Goal: Task Accomplishment & Management: Manage account settings

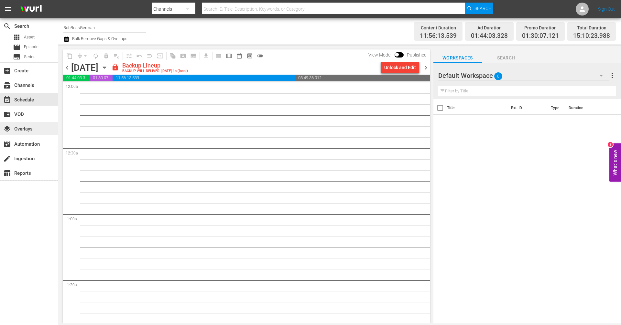
click at [41, 129] on div "layers Overlays" at bounding box center [29, 128] width 58 height 13
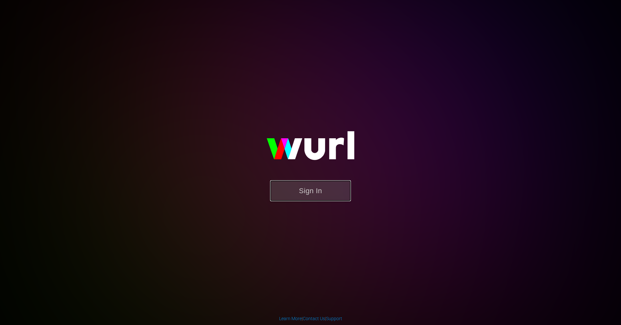
click at [310, 191] on button "Sign In" at bounding box center [310, 190] width 81 height 21
click at [302, 193] on button "Sign In" at bounding box center [310, 190] width 81 height 21
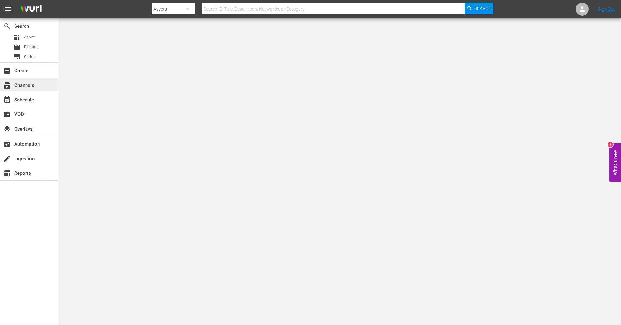
click at [22, 87] on div "subscriptions Channels" at bounding box center [18, 85] width 36 height 6
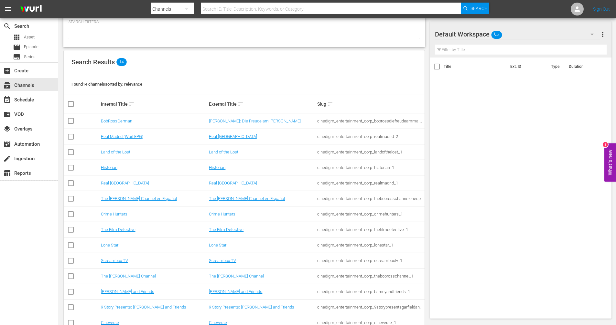
scroll to position [54, 0]
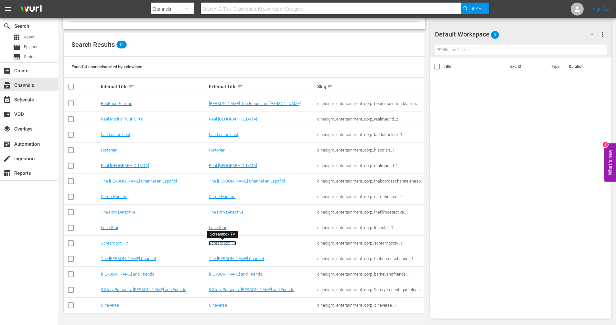
click at [217, 244] on link "Screambox TV" at bounding box center [222, 243] width 27 height 5
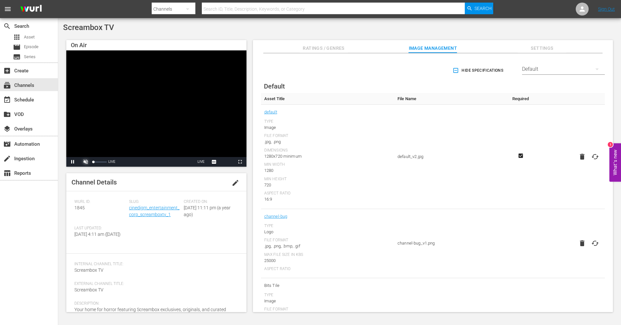
click at [86, 162] on span "Video Player" at bounding box center [86, 162] width 0 height 0
click at [36, 128] on div "layers Overlays" at bounding box center [18, 128] width 36 height 6
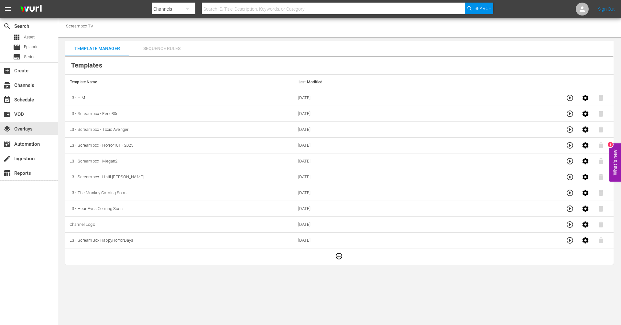
click at [173, 49] on div "Sequence Rules" at bounding box center [161, 49] width 65 height 16
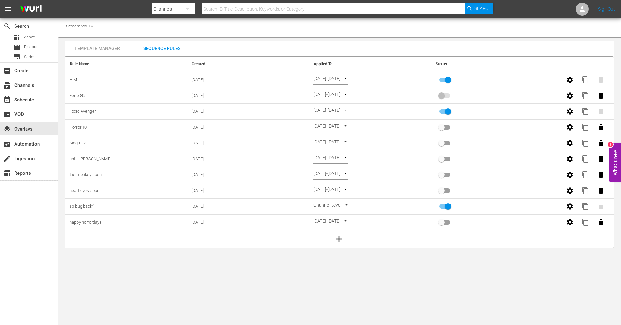
click at [447, 79] on input "primary checkbox" at bounding box center [448, 81] width 37 height 12
checkbox input "false"
click at [441, 94] on input "primary checkbox" at bounding box center [441, 97] width 37 height 12
checkbox input "true"
click at [443, 78] on span at bounding box center [444, 80] width 11 height 5
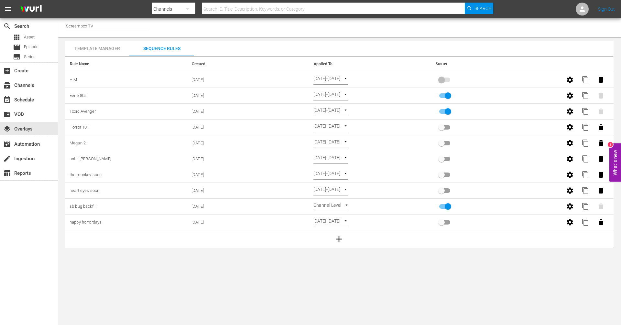
click at [450, 110] on input "primary checkbox" at bounding box center [448, 113] width 37 height 12
checkbox input "false"
click at [89, 48] on div "Template Manager" at bounding box center [97, 49] width 65 height 16
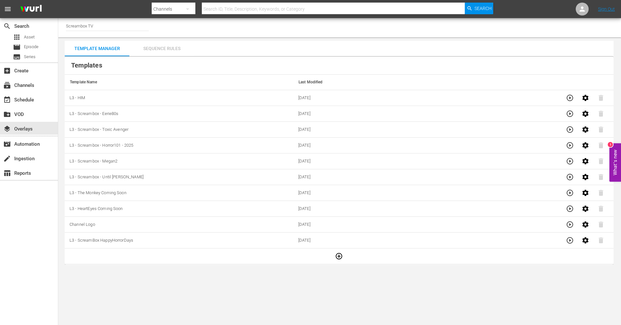
click at [154, 51] on div "Sequence Rules" at bounding box center [161, 49] width 65 height 16
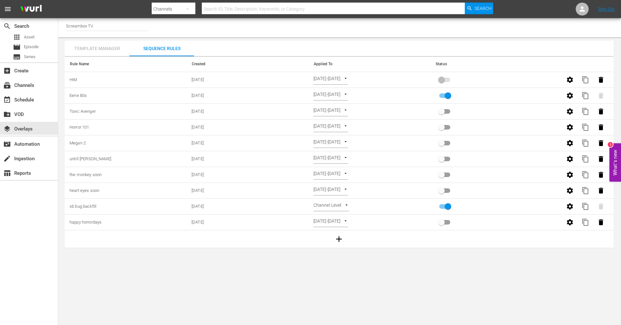
click at [93, 43] on div "Template Manager" at bounding box center [97, 49] width 65 height 16
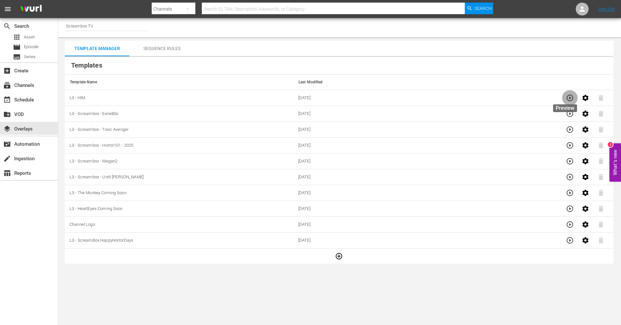
click at [566, 96] on icon "button" at bounding box center [570, 98] width 8 height 8
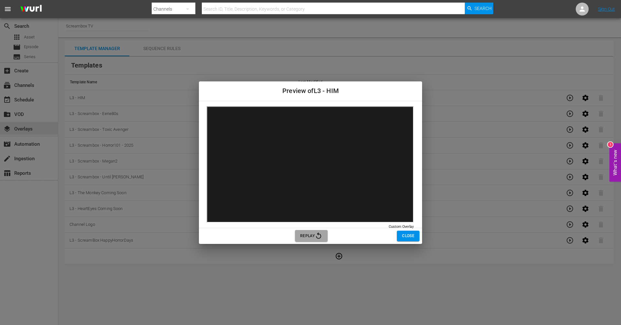
click at [315, 233] on icon "button" at bounding box center [319, 236] width 8 height 8
click at [412, 234] on span "Close" at bounding box center [408, 236] width 12 height 7
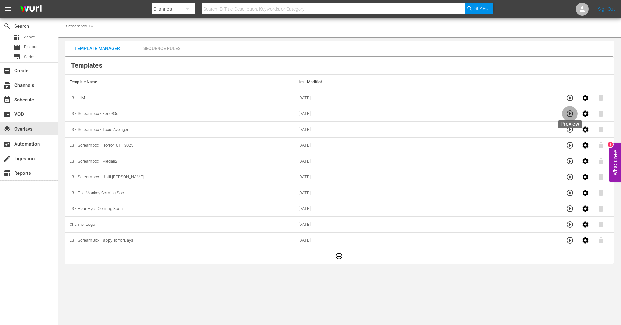
click at [572, 114] on icon "button" at bounding box center [570, 114] width 8 height 8
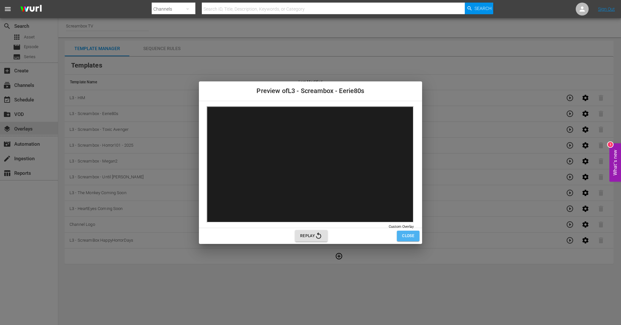
click at [413, 235] on span "Close" at bounding box center [408, 236] width 12 height 7
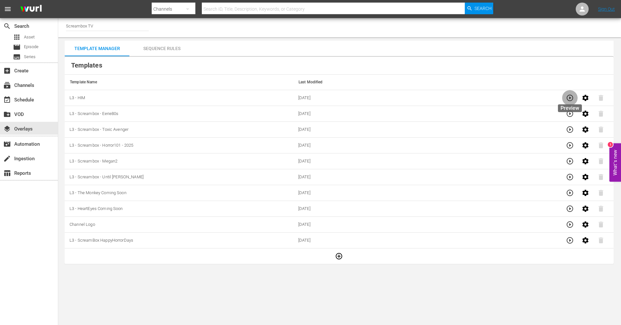
click at [569, 95] on icon "button" at bounding box center [570, 98] width 8 height 8
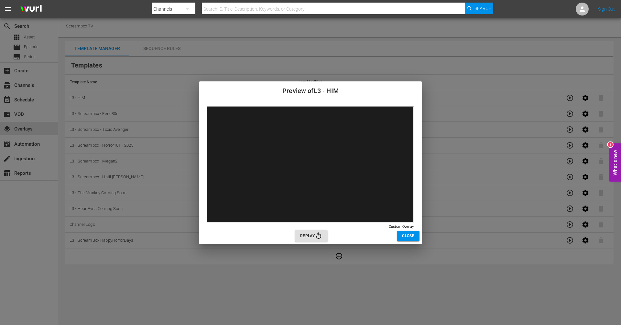
click at [401, 238] on button "Close" at bounding box center [408, 236] width 23 height 11
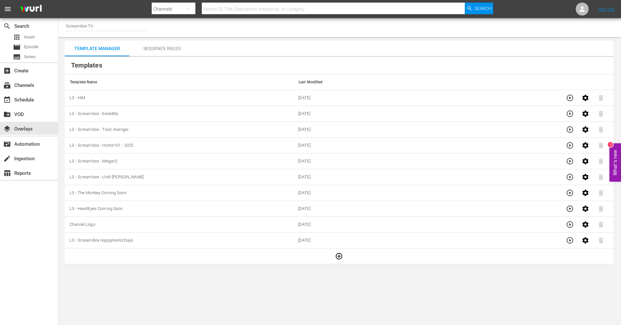
click at [149, 44] on div "Sequence Rules" at bounding box center [161, 49] width 65 height 16
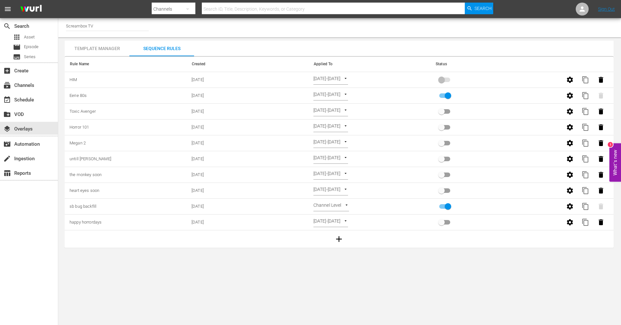
click at [87, 46] on div "Template Manager" at bounding box center [97, 49] width 65 height 16
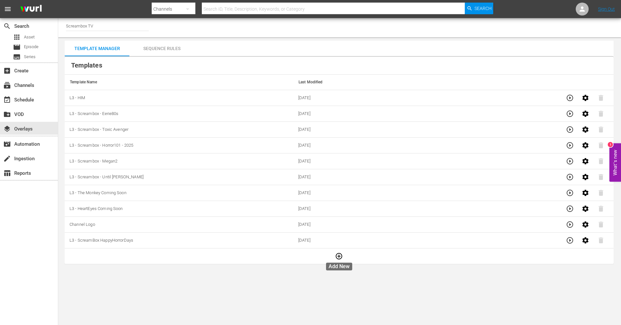
click at [336, 256] on icon "button" at bounding box center [339, 257] width 8 height 8
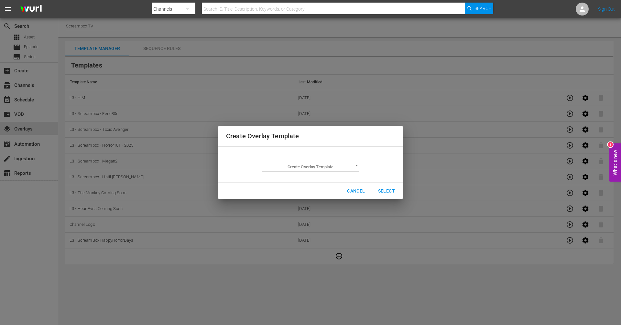
click at [353, 167] on body "menu Search By Channels Search ID, Title, Description, Keywords, or Category Se…" at bounding box center [310, 162] width 621 height 325
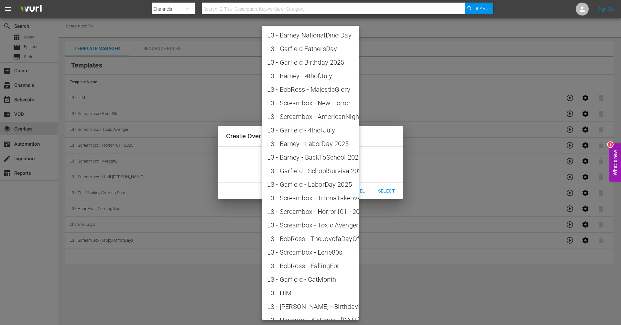
scroll to position [689, 0]
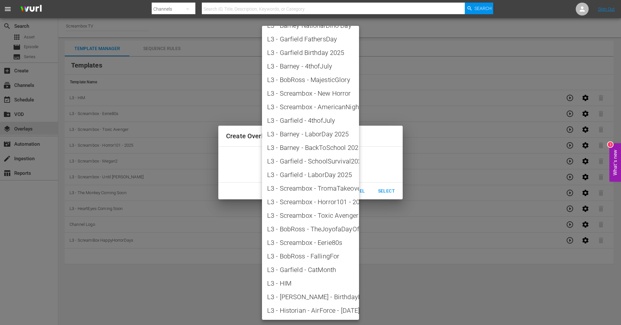
click at [412, 245] on div at bounding box center [310, 162] width 621 height 325
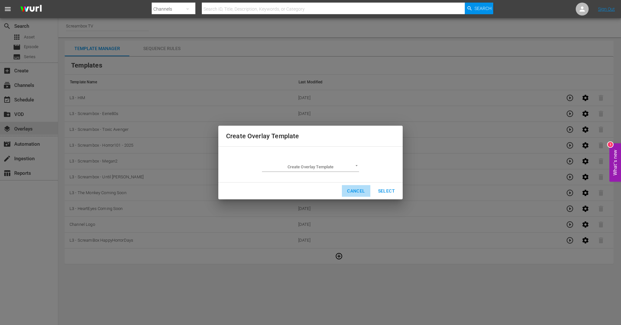
click at [352, 192] on span "Cancel" at bounding box center [356, 191] width 18 height 8
